Goal: Obtain resource: Obtain resource

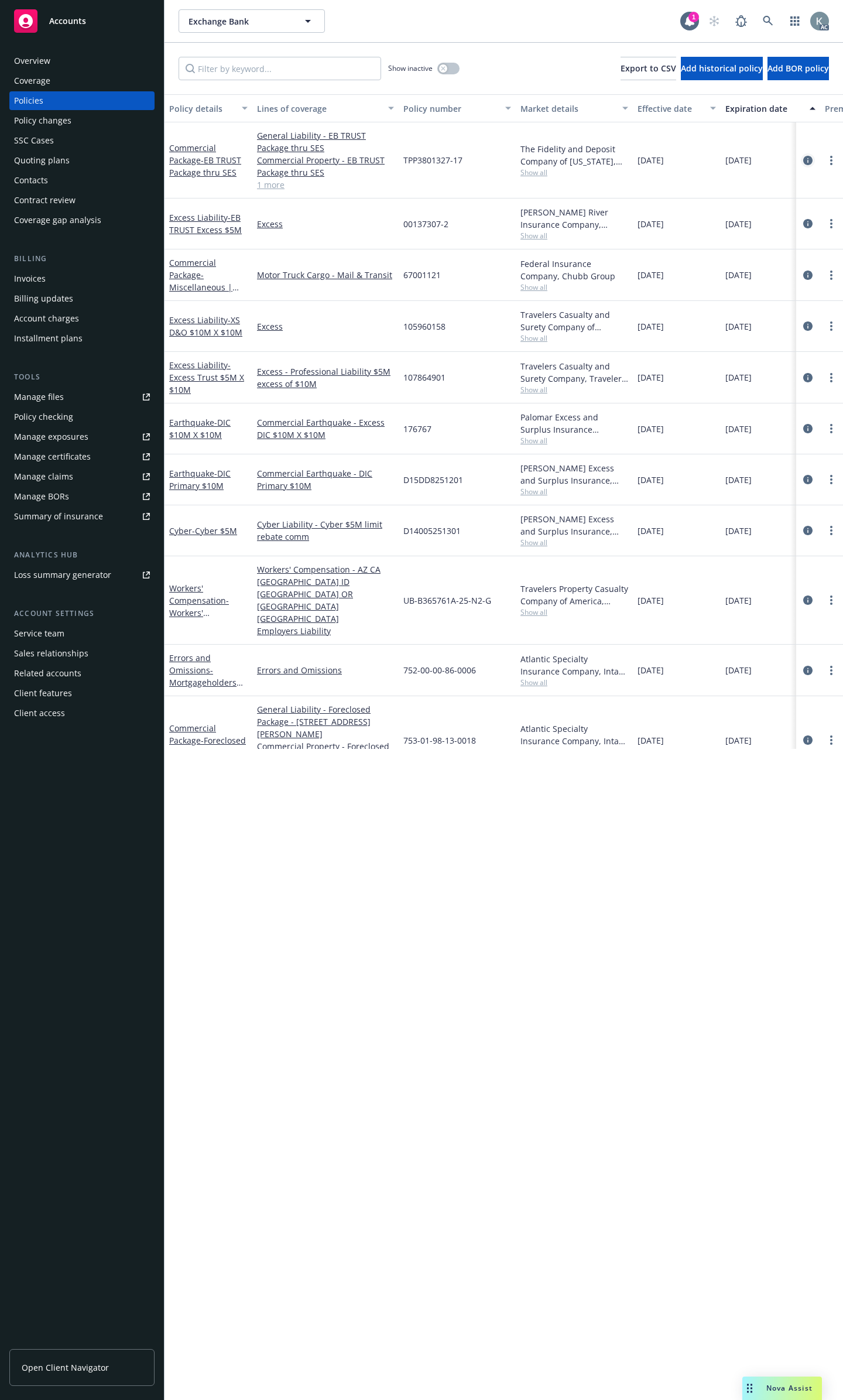
click at [804, 157] on icon "circleInformation" at bounding box center [808, 160] width 9 height 9
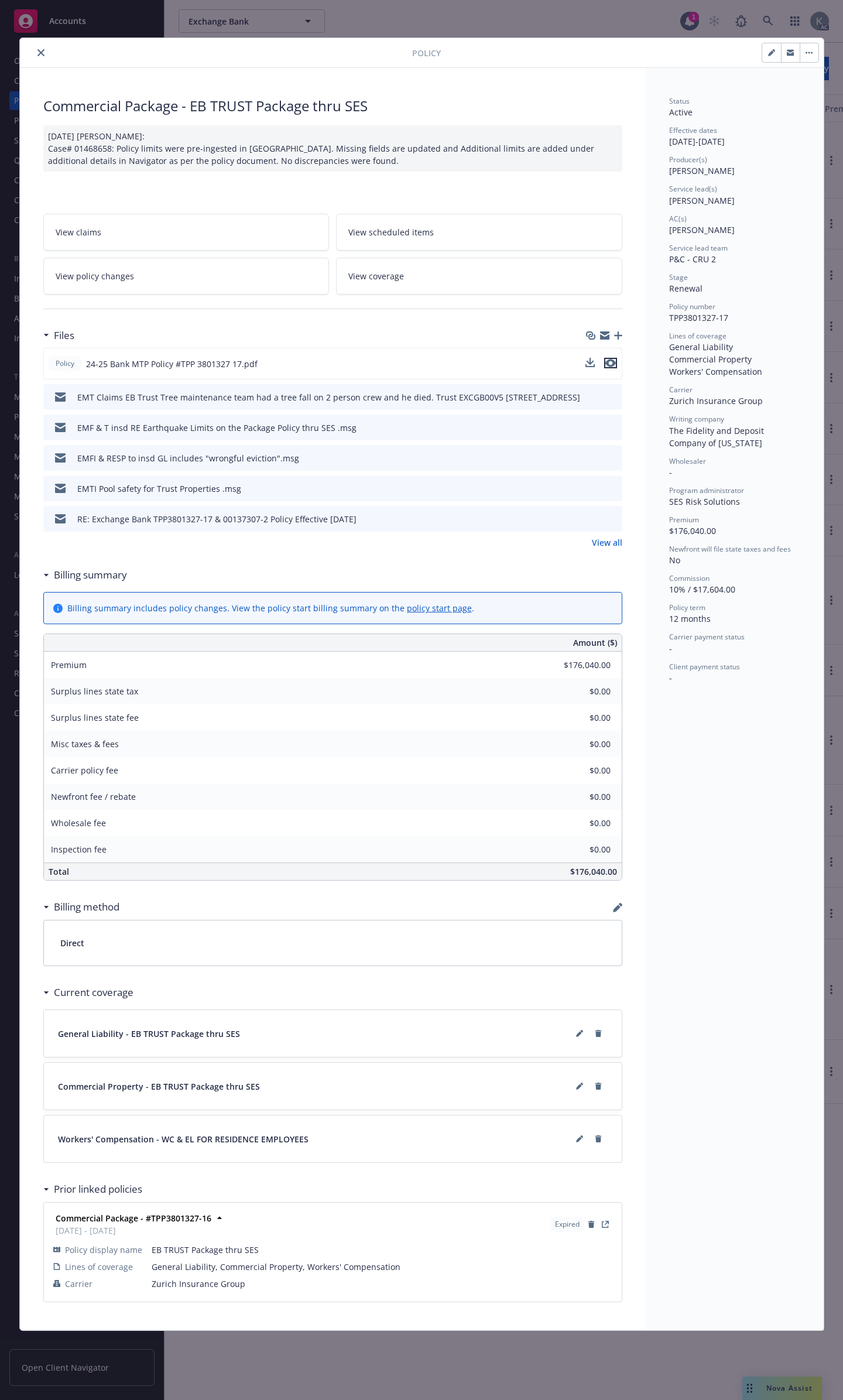
click at [610, 359] on icon "preview file" at bounding box center [611, 363] width 10 height 9
